Goal: Check status: Check status

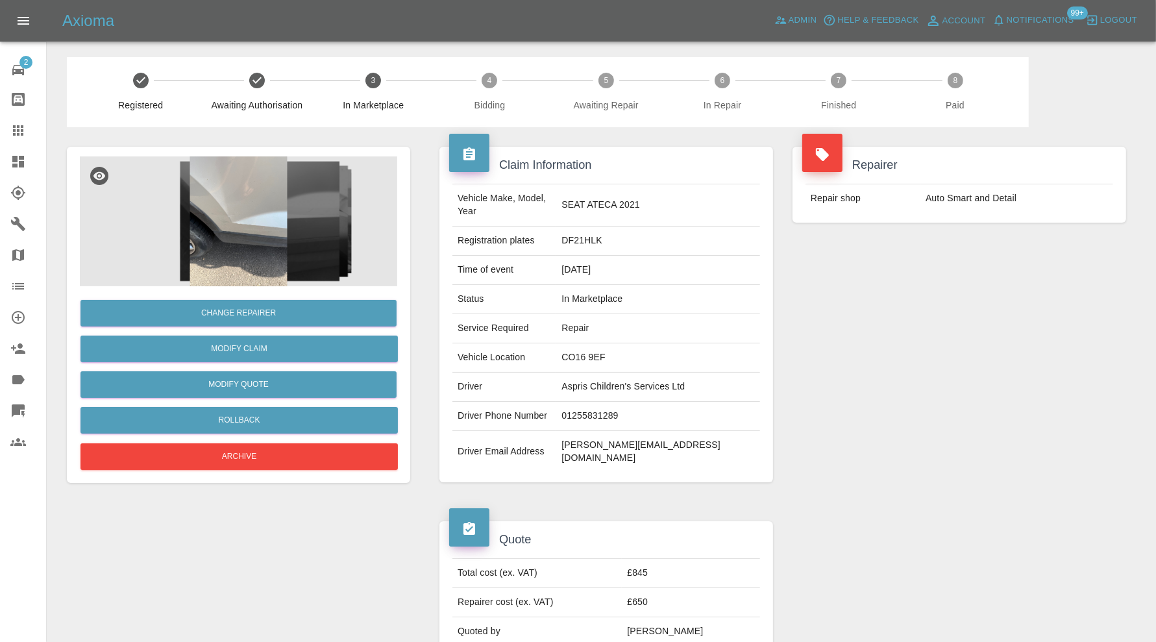
click at [260, 251] on img at bounding box center [238, 221] width 317 height 130
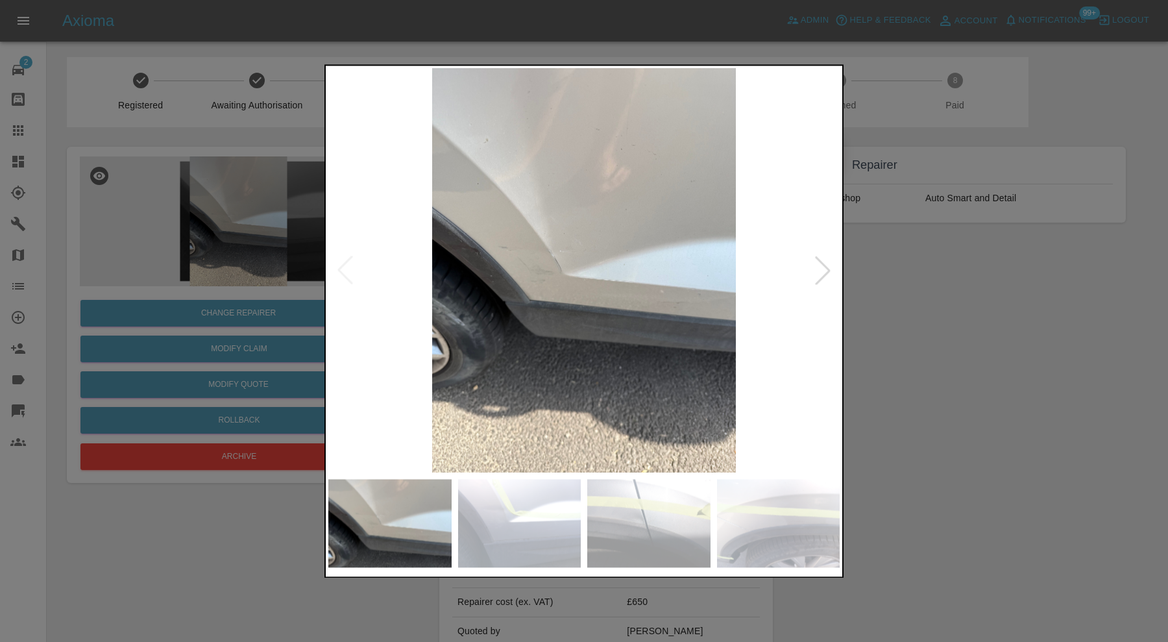
click at [823, 265] on div at bounding box center [823, 270] width 29 height 29
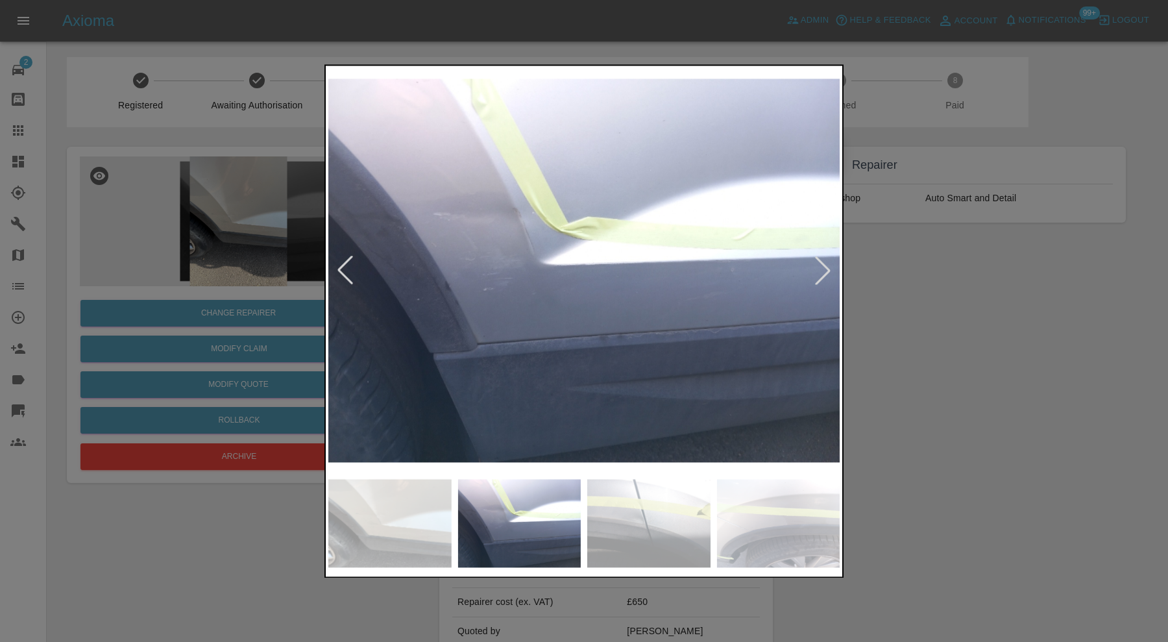
click at [823, 265] on div at bounding box center [823, 270] width 29 height 29
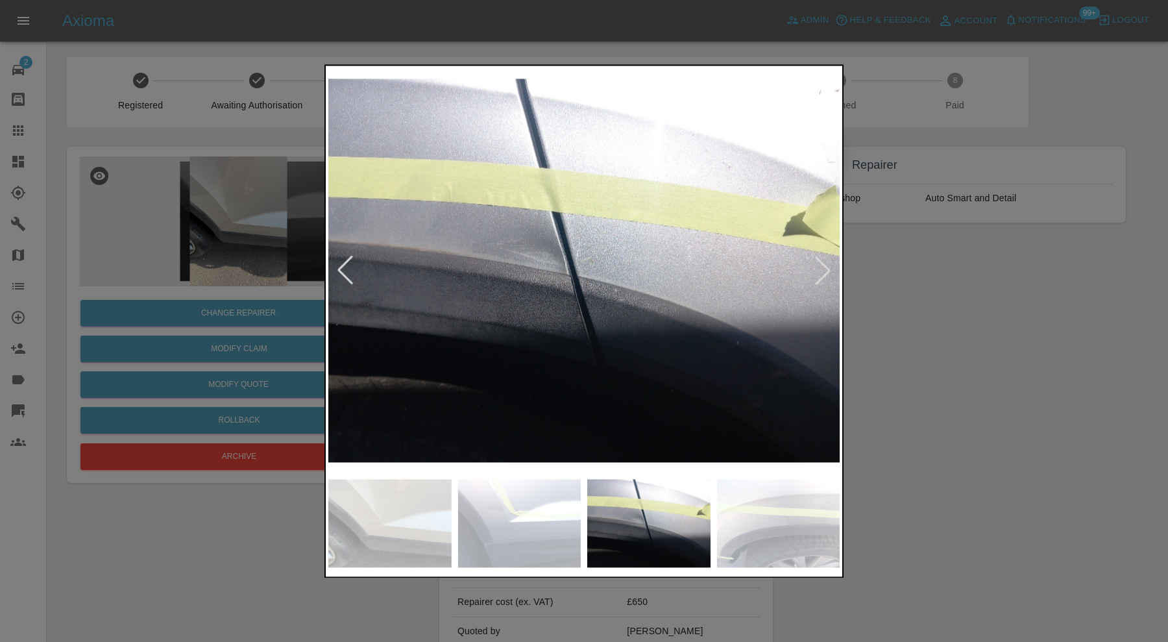
click at [823, 265] on div at bounding box center [823, 270] width 29 height 29
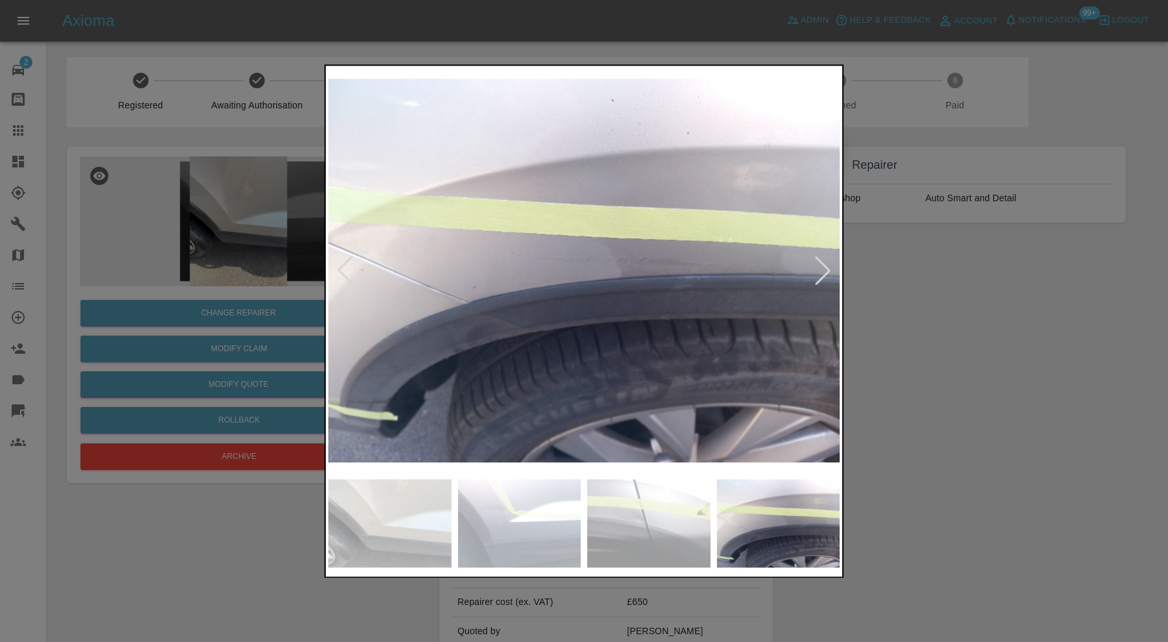
click at [823, 265] on div at bounding box center [823, 270] width 29 height 29
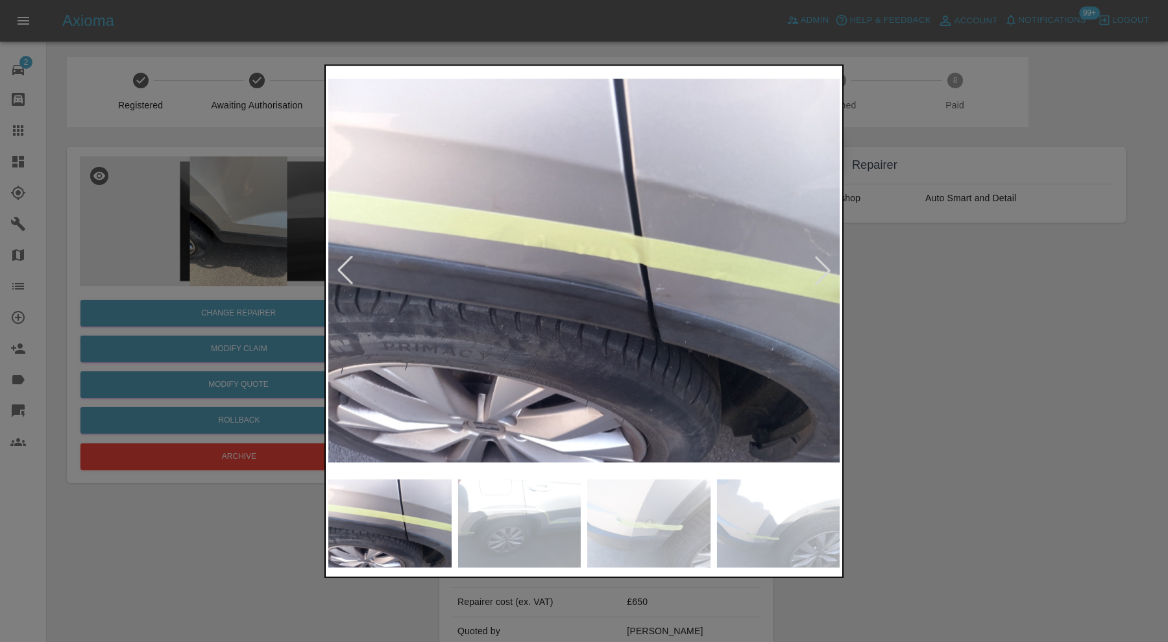
click at [823, 265] on div at bounding box center [823, 270] width 29 height 29
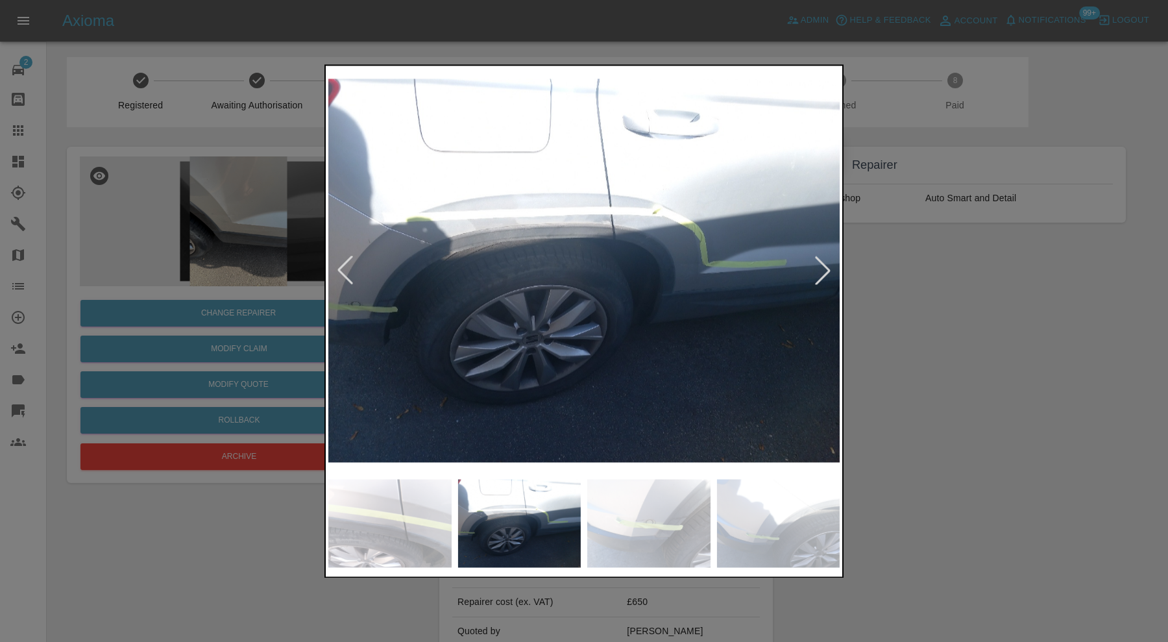
click at [823, 265] on div at bounding box center [823, 270] width 29 height 29
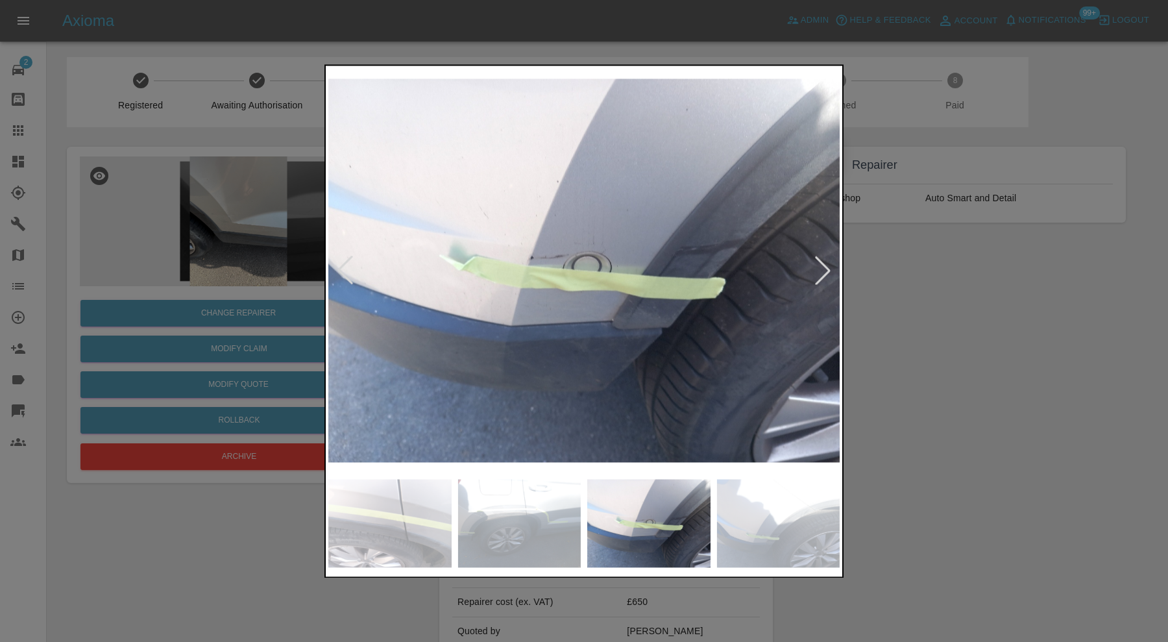
click at [823, 265] on div at bounding box center [823, 270] width 29 height 29
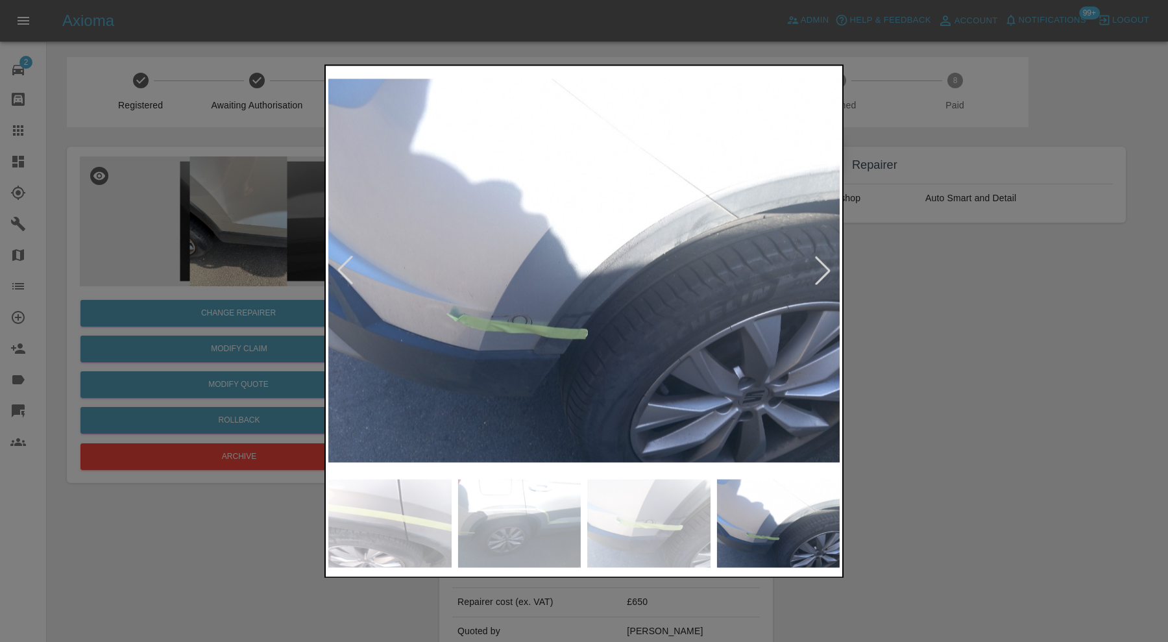
click at [823, 265] on div at bounding box center [823, 270] width 29 height 29
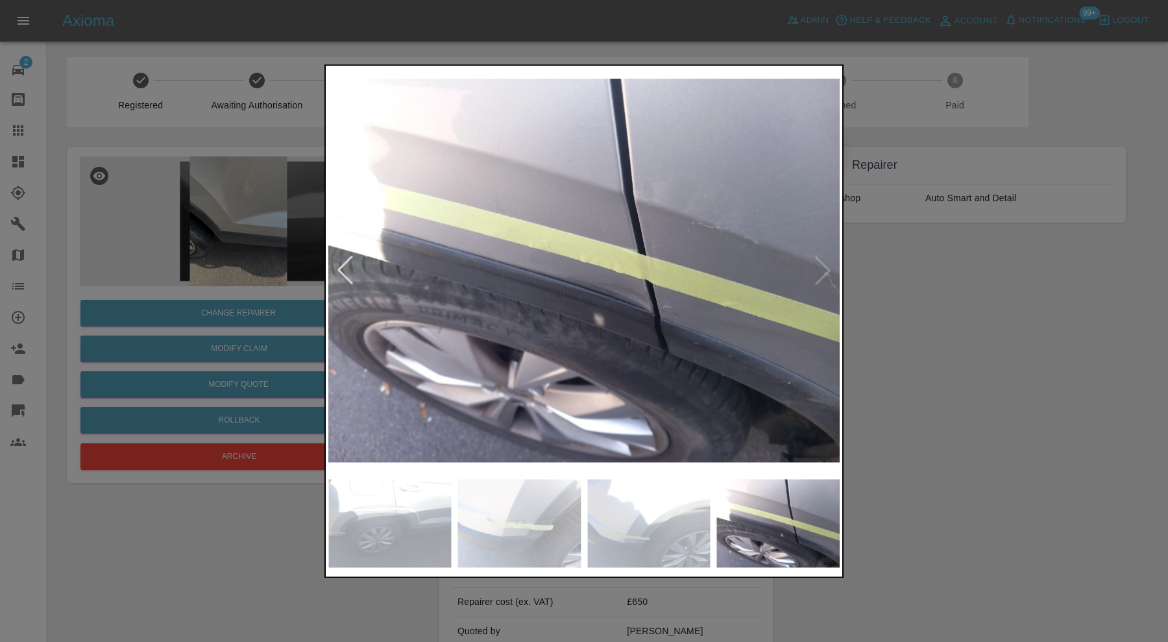
click at [823, 265] on img at bounding box center [583, 270] width 511 height 404
click at [966, 358] on div at bounding box center [584, 321] width 1168 height 642
